Goal: Task Accomplishment & Management: Use online tool/utility

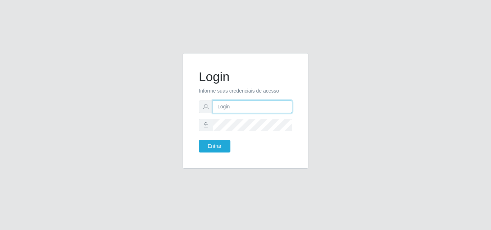
click at [223, 102] on input "text" at bounding box center [252, 107] width 79 height 13
click at [223, 106] on input "text" at bounding box center [252, 107] width 79 height 13
type input "Biatriz@comprebem"
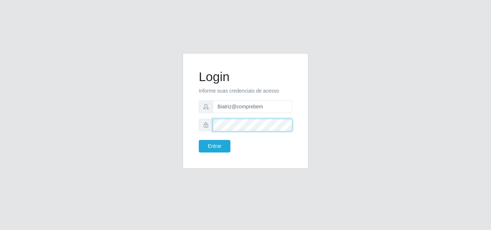
click at [199, 140] on button "Entrar" at bounding box center [215, 146] width 32 height 13
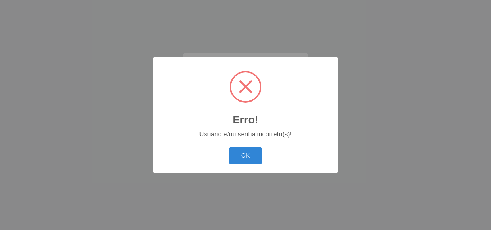
click at [242, 154] on button "OK" at bounding box center [245, 156] width 33 height 17
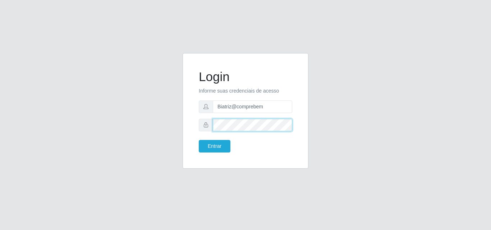
click at [201, 124] on div at bounding box center [245, 125] width 93 height 13
click at [199, 140] on button "Entrar" at bounding box center [215, 146] width 32 height 13
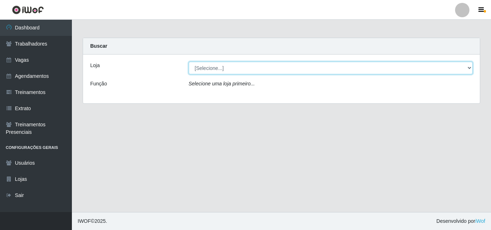
click at [219, 68] on select "[Selecione...] Supermercado Compre Bem - Itabaiana" at bounding box center [331, 68] width 284 height 13
select select "264"
click at [189, 62] on select "[Selecione...] Supermercado Compre Bem - Itabaiana" at bounding box center [331, 68] width 284 height 13
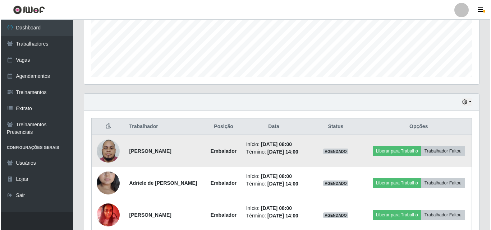
scroll to position [252, 0]
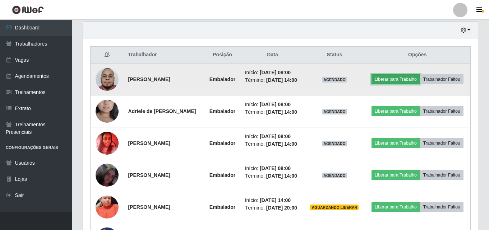
click at [415, 81] on button "Liberar para Trabalho" at bounding box center [396, 79] width 49 height 10
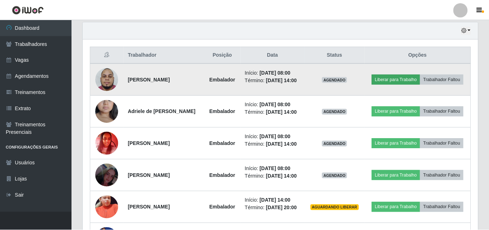
scroll to position [149, 391]
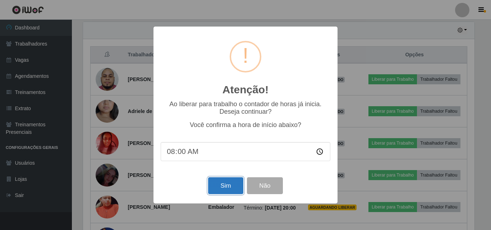
click at [222, 186] on button "Sim" at bounding box center [225, 186] width 35 height 17
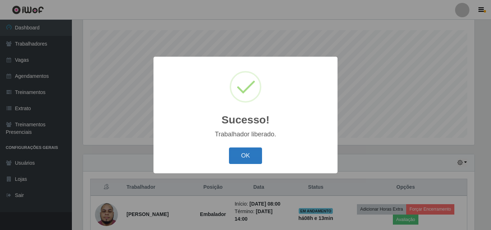
click at [254, 158] on button "OK" at bounding box center [245, 156] width 33 height 17
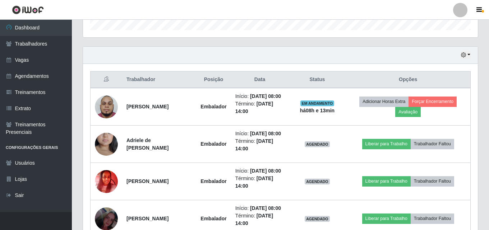
scroll to position [263, 0]
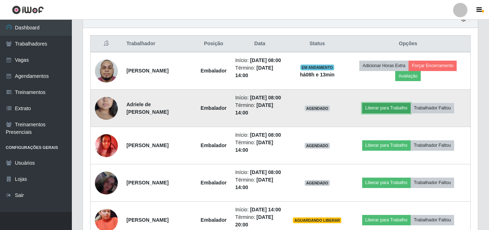
click at [390, 113] on button "Liberar para Trabalho" at bounding box center [386, 108] width 49 height 10
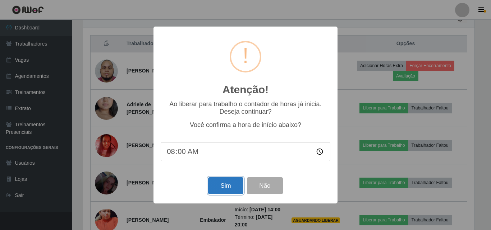
click at [233, 182] on button "Sim" at bounding box center [225, 186] width 35 height 17
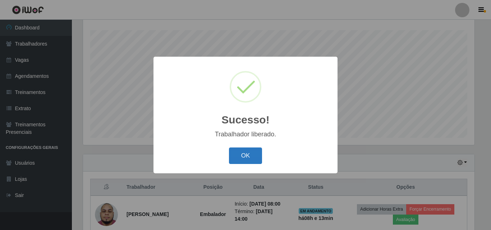
click at [247, 148] on button "OK" at bounding box center [245, 156] width 33 height 17
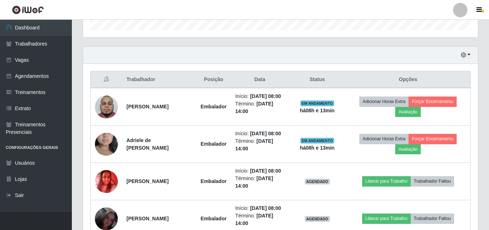
scroll to position [263, 0]
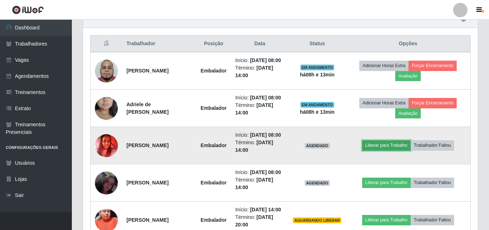
click at [396, 151] on button "Liberar para Trabalho" at bounding box center [386, 146] width 49 height 10
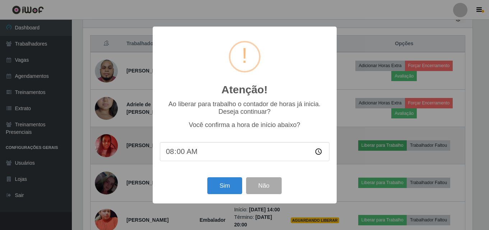
scroll to position [149, 391]
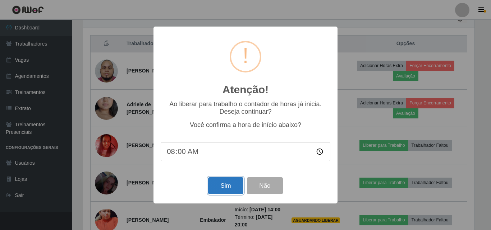
click at [230, 188] on button "Sim" at bounding box center [225, 186] width 35 height 17
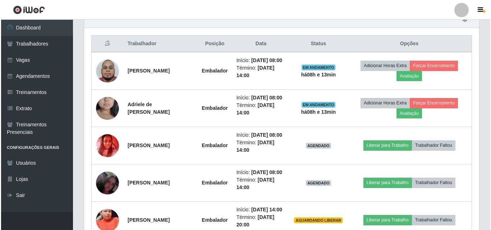
scroll to position [0, 0]
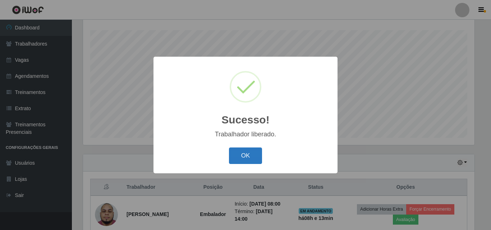
click at [245, 157] on button "OK" at bounding box center [245, 156] width 33 height 17
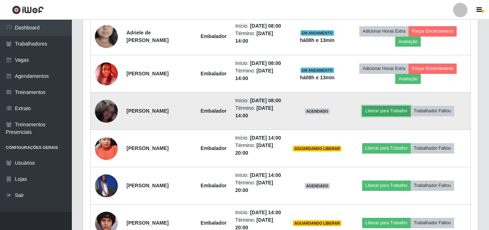
click at [379, 116] on button "Liberar para Trabalho" at bounding box center [386, 111] width 49 height 10
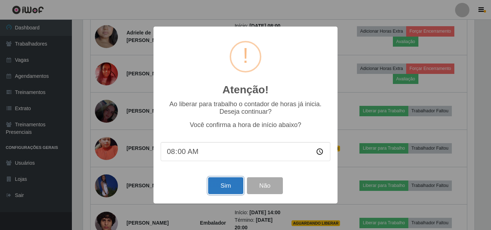
click at [220, 186] on button "Sim" at bounding box center [225, 186] width 35 height 17
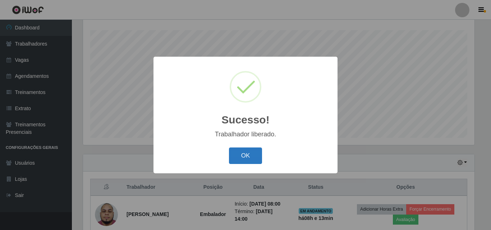
click at [234, 156] on button "OK" at bounding box center [245, 156] width 33 height 17
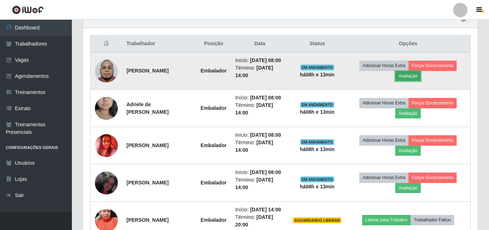
click at [419, 75] on button "Avaliação" at bounding box center [408, 76] width 26 height 10
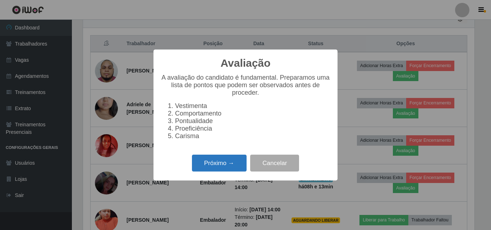
drag, startPoint x: 235, startPoint y: 152, endPoint x: 230, endPoint y: 162, distance: 10.6
click at [235, 153] on div "Avaliação × A avaliação do candidato é fundamental. Preparamos uma lista de pon…" at bounding box center [245, 115] width 184 height 131
click at [232, 166] on button "Próximo →" at bounding box center [219, 163] width 55 height 17
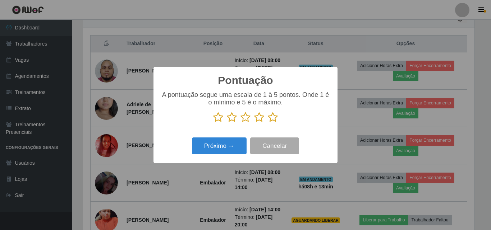
click at [258, 115] on icon at bounding box center [259, 117] width 10 height 11
click at [254, 123] on input "radio" at bounding box center [254, 123] width 0 height 0
click at [274, 121] on icon at bounding box center [273, 117] width 10 height 11
click at [268, 123] on input "radio" at bounding box center [268, 123] width 0 height 0
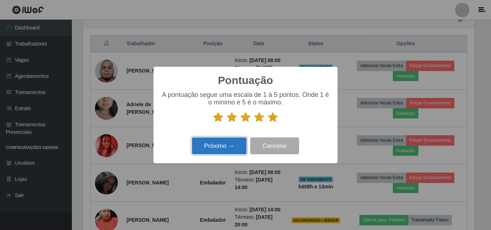
click at [227, 139] on button "Próximo →" at bounding box center [219, 146] width 55 height 17
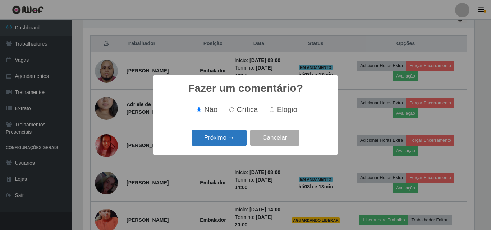
click at [231, 137] on button "Próximo →" at bounding box center [219, 138] width 55 height 17
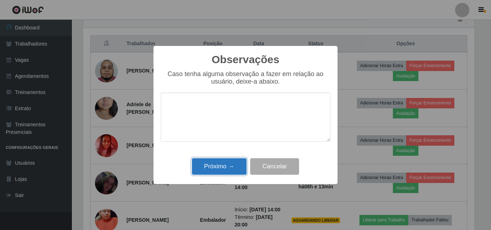
click at [235, 168] on button "Próximo →" at bounding box center [219, 167] width 55 height 17
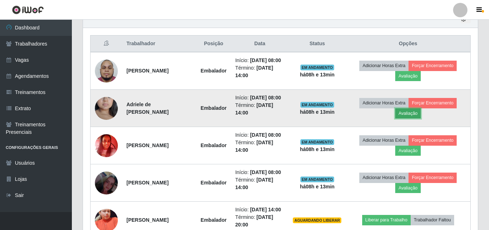
click at [414, 119] on button "Avaliação" at bounding box center [408, 114] width 26 height 10
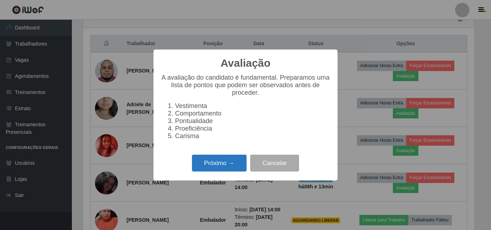
click at [221, 163] on button "Próximo →" at bounding box center [219, 163] width 55 height 17
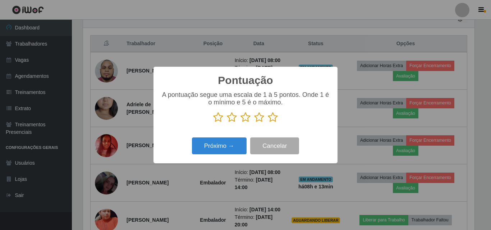
click at [272, 120] on icon at bounding box center [273, 117] width 10 height 11
click at [268, 123] on input "radio" at bounding box center [268, 123] width 0 height 0
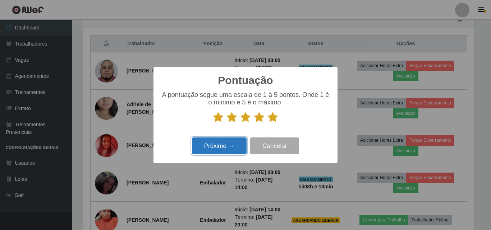
click at [226, 144] on button "Próximo →" at bounding box center [219, 146] width 55 height 17
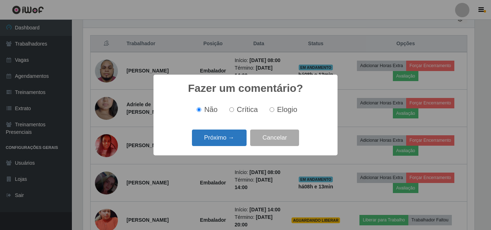
click at [225, 142] on button "Próximo →" at bounding box center [219, 138] width 55 height 17
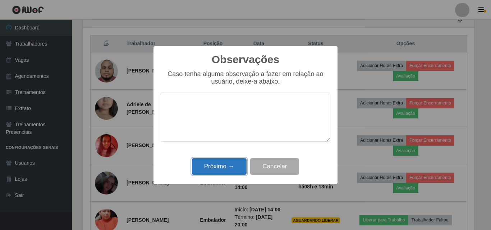
click at [230, 161] on button "Próximo →" at bounding box center [219, 167] width 55 height 17
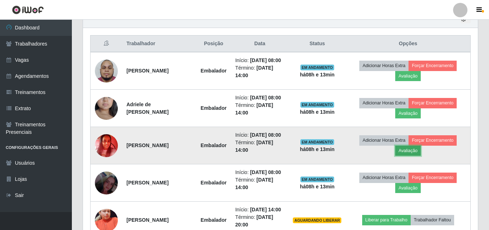
click at [412, 156] on button "Avaliação" at bounding box center [408, 151] width 26 height 10
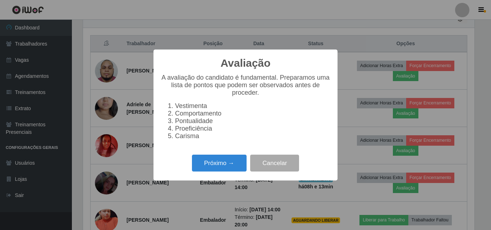
click at [231, 159] on div "Próximo → Cancelar" at bounding box center [246, 163] width 170 height 20
click at [233, 166] on button "Próximo →" at bounding box center [219, 163] width 55 height 17
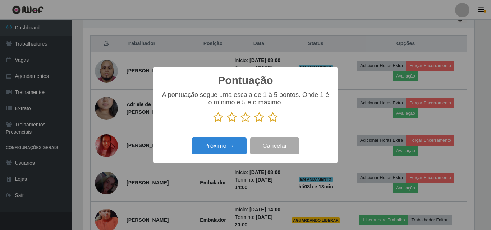
drag, startPoint x: 265, startPoint y: 115, endPoint x: 274, endPoint y: 121, distance: 10.6
click at [268, 116] on p at bounding box center [246, 117] width 170 height 11
drag, startPoint x: 274, startPoint y: 121, endPoint x: 248, endPoint y: 133, distance: 28.3
click at [274, 121] on icon at bounding box center [273, 117] width 10 height 11
click at [268, 123] on input "radio" at bounding box center [268, 123] width 0 height 0
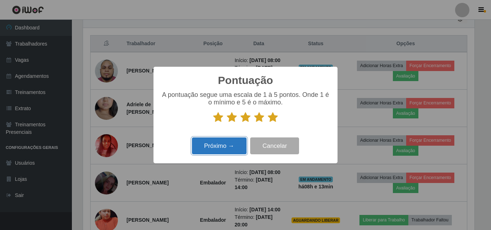
click at [223, 146] on button "Próximo →" at bounding box center [219, 146] width 55 height 17
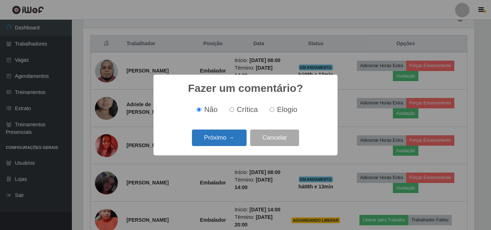
click at [220, 147] on button "Próximo →" at bounding box center [219, 138] width 55 height 17
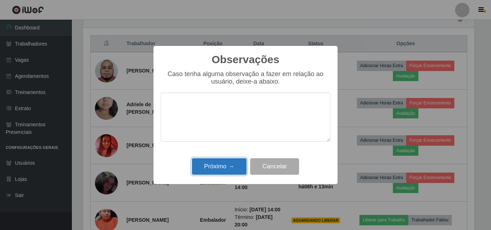
click at [232, 166] on button "Próximo →" at bounding box center [219, 167] width 55 height 17
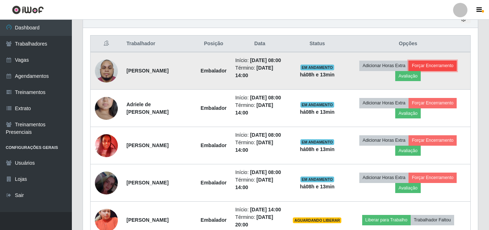
click at [436, 71] on button "Forçar Encerramento" at bounding box center [433, 66] width 48 height 10
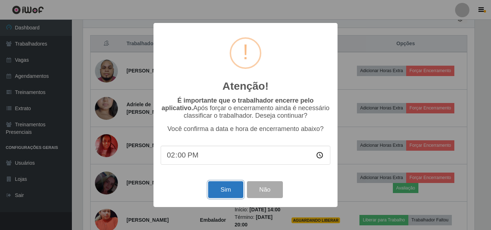
click at [230, 191] on button "Sim" at bounding box center [225, 190] width 35 height 17
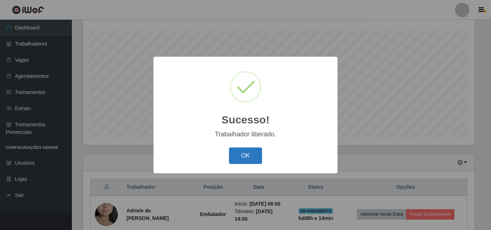
click at [257, 155] on button "OK" at bounding box center [245, 156] width 33 height 17
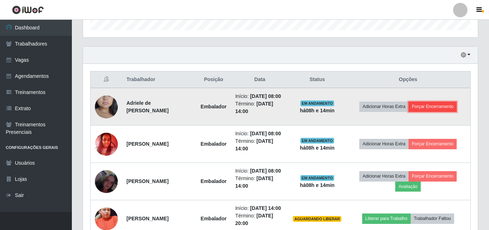
click at [437, 106] on button "Forçar Encerramento" at bounding box center [433, 107] width 48 height 10
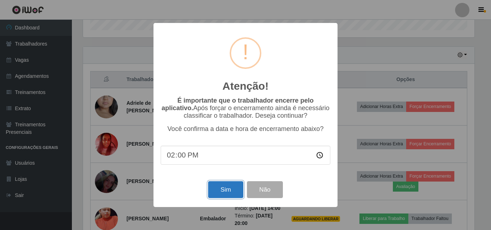
click at [225, 194] on button "Sim" at bounding box center [225, 190] width 35 height 17
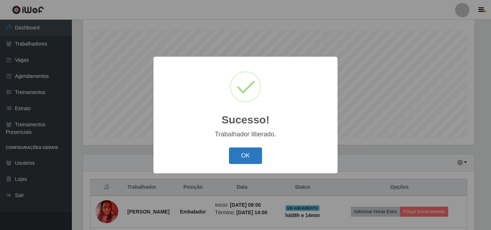
click at [251, 157] on button "OK" at bounding box center [245, 156] width 33 height 17
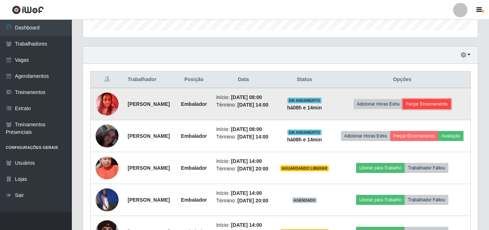
click at [437, 109] on button "Forçar Encerramento" at bounding box center [427, 104] width 48 height 10
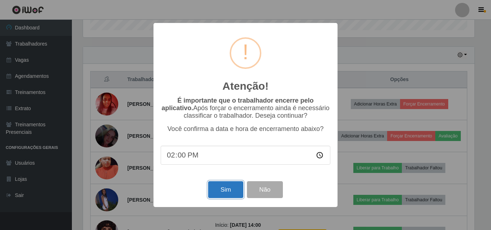
click at [237, 189] on button "Sim" at bounding box center [225, 190] width 35 height 17
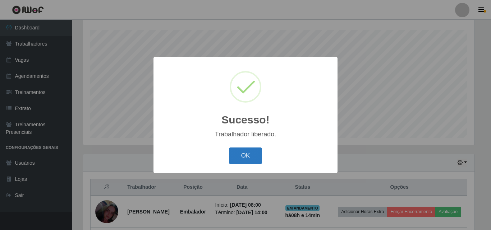
click at [230, 153] on button "OK" at bounding box center [245, 156] width 33 height 17
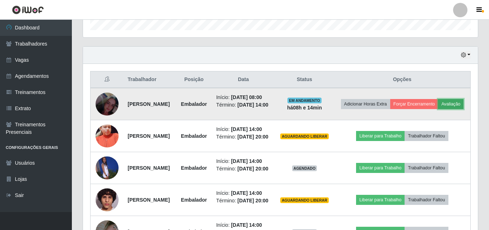
click at [438, 109] on button "Avaliação" at bounding box center [451, 104] width 26 height 10
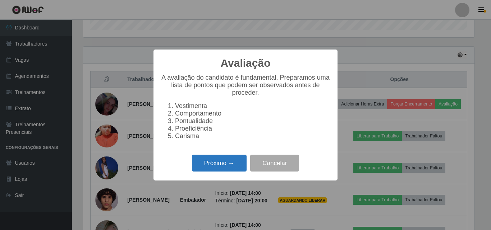
click at [219, 172] on button "Próximo →" at bounding box center [219, 163] width 55 height 17
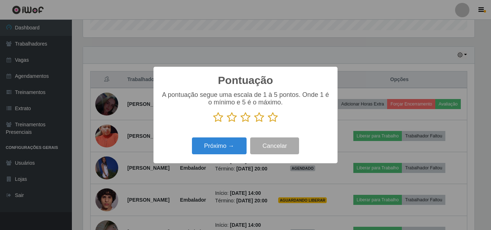
click at [275, 117] on icon at bounding box center [273, 117] width 10 height 11
click at [268, 123] on input "radio" at bounding box center [268, 123] width 0 height 0
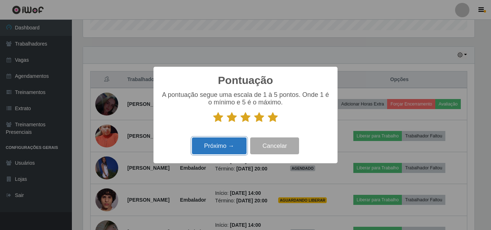
click at [216, 139] on button "Próximo →" at bounding box center [219, 146] width 55 height 17
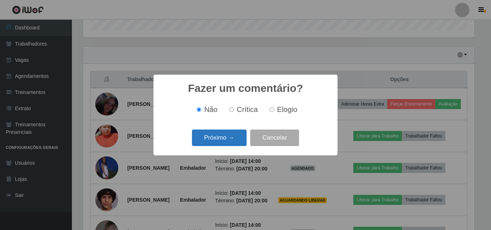
click at [230, 135] on button "Próximo →" at bounding box center [219, 138] width 55 height 17
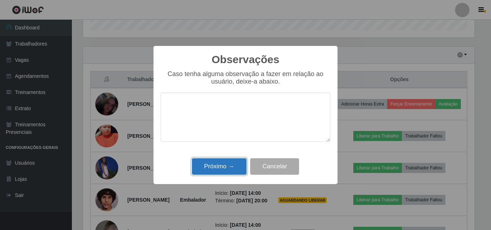
click at [221, 160] on button "Próximo →" at bounding box center [219, 167] width 55 height 17
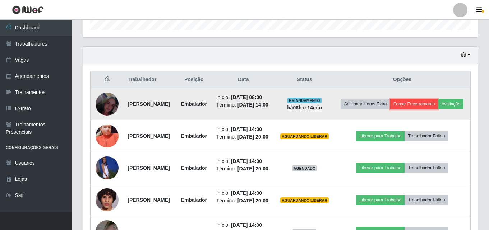
click at [438, 100] on button "Forçar Encerramento" at bounding box center [414, 104] width 48 height 10
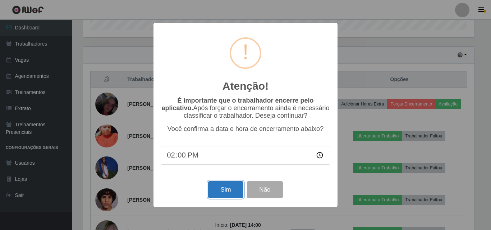
click at [234, 190] on button "Sim" at bounding box center [225, 190] width 35 height 17
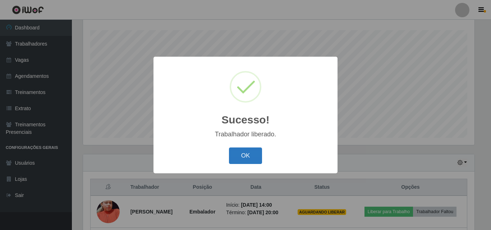
click at [244, 159] on button "OK" at bounding box center [245, 156] width 33 height 17
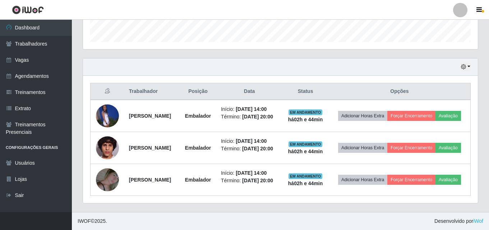
scroll to position [231, 0]
click at [309, 208] on div "Hoje 1 dia 3 dias 1 Semana Não encerrados Trabalhador Posição Data Status Opçõe…" at bounding box center [280, 135] width 407 height 154
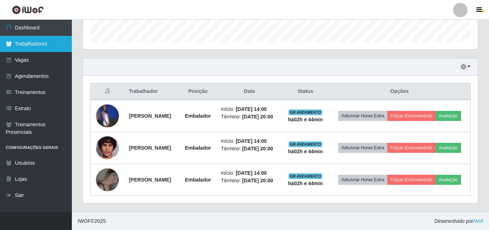
click at [22, 47] on link "Trabalhadores" at bounding box center [36, 44] width 72 height 16
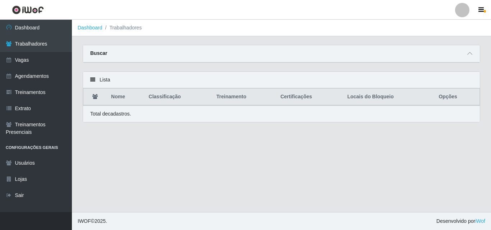
click at [146, 57] on div "Buscar" at bounding box center [281, 53] width 397 height 17
click at [471, 52] on icon at bounding box center [469, 53] width 5 height 5
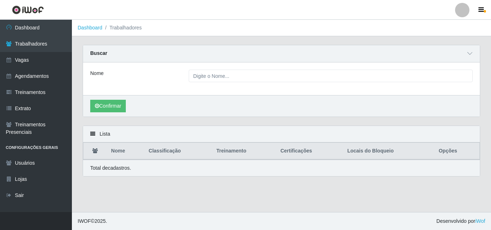
click at [249, 69] on div "Nome" at bounding box center [281, 79] width 397 height 33
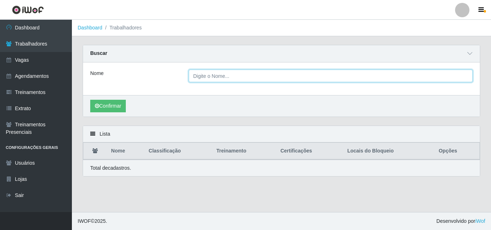
click at [241, 75] on input "Nome" at bounding box center [331, 76] width 284 height 13
type input "[PERSON_NAME]"
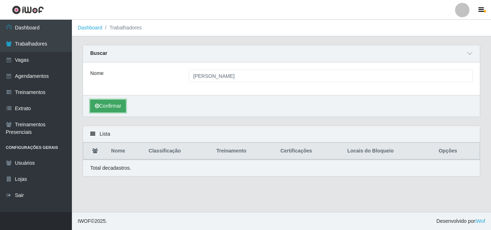
click at [120, 103] on button "Confirmar" at bounding box center [108, 106] width 36 height 13
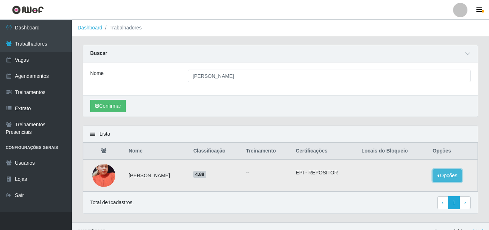
click at [435, 175] on button "Opções" at bounding box center [447, 176] width 29 height 13
click at [408, 167] on button "Bloquear - Empresa" at bounding box center [403, 167] width 58 height 15
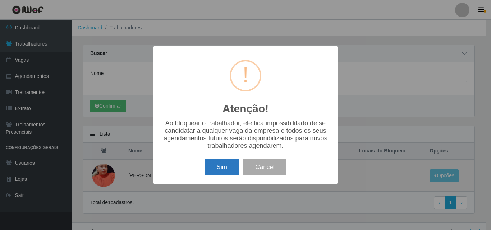
click at [232, 166] on button "Sim" at bounding box center [222, 167] width 35 height 17
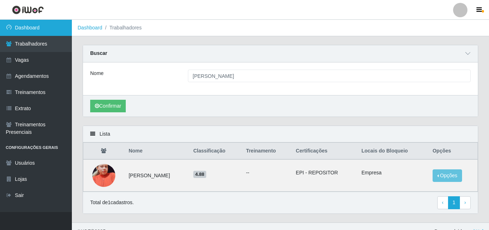
click at [25, 28] on link "Dashboard" at bounding box center [36, 28] width 72 height 16
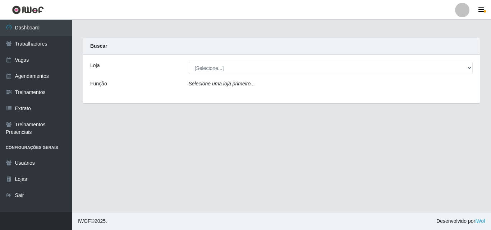
click at [225, 75] on div "Loja [Selecione...] Supermercado Compre Bem - Itabaiana Função Selecione uma lo…" at bounding box center [281, 79] width 397 height 49
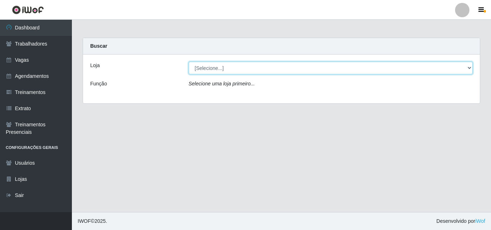
click at [208, 66] on select "[Selecione...] Supermercado Compre Bem - Itabaiana" at bounding box center [331, 68] width 284 height 13
select select "264"
click at [189, 62] on select "[Selecione...] Supermercado Compre Bem - Itabaiana" at bounding box center [331, 68] width 284 height 13
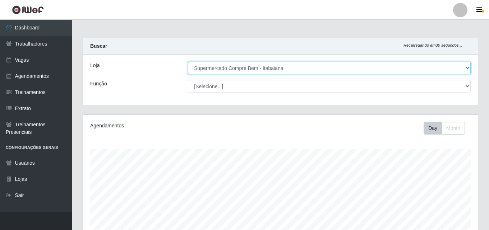
scroll to position [149, 395]
